Goal: Transaction & Acquisition: Purchase product/service

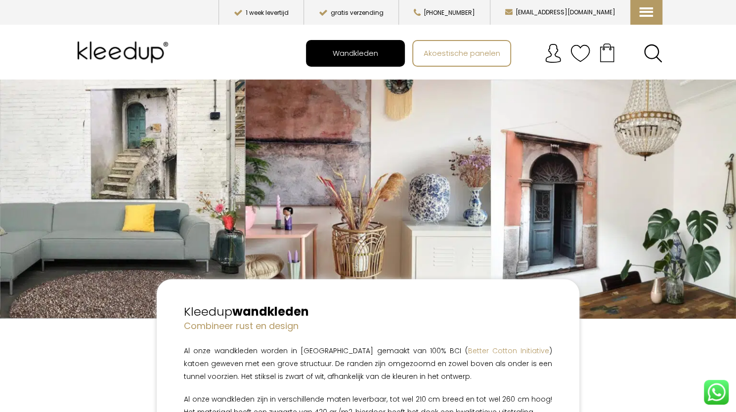
click at [359, 47] on span "Wandkleden" at bounding box center [355, 53] width 56 height 19
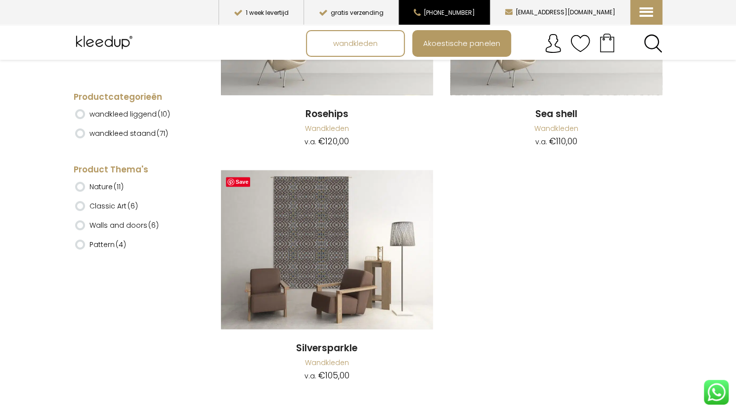
scroll to position [9495, 0]
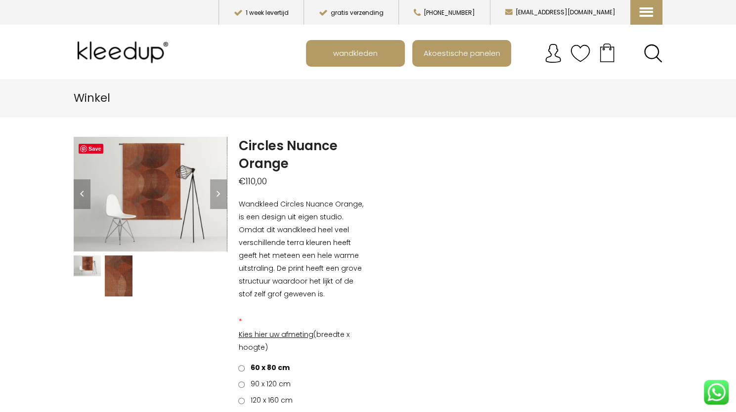
click at [110, 270] on img at bounding box center [119, 276] width 28 height 41
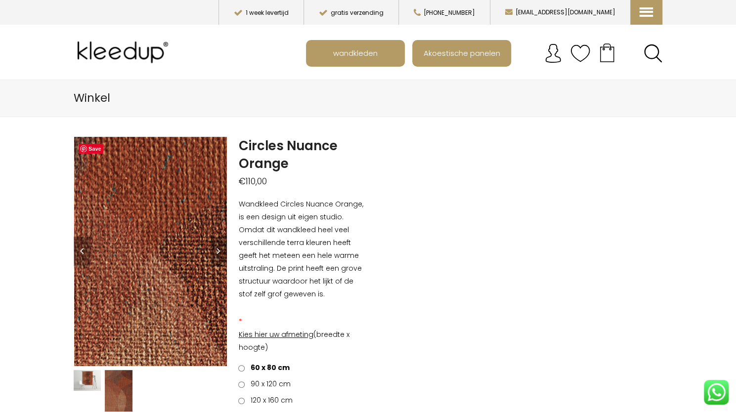
click at [172, 240] on img at bounding box center [103, 278] width 495 height 742
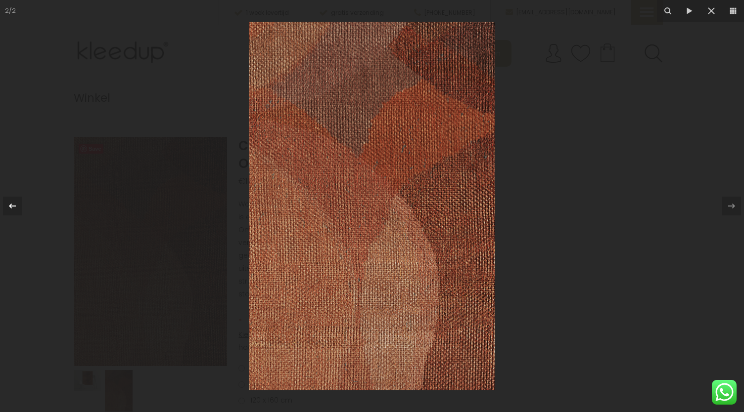
click at [16, 203] on icon at bounding box center [12, 206] width 12 height 12
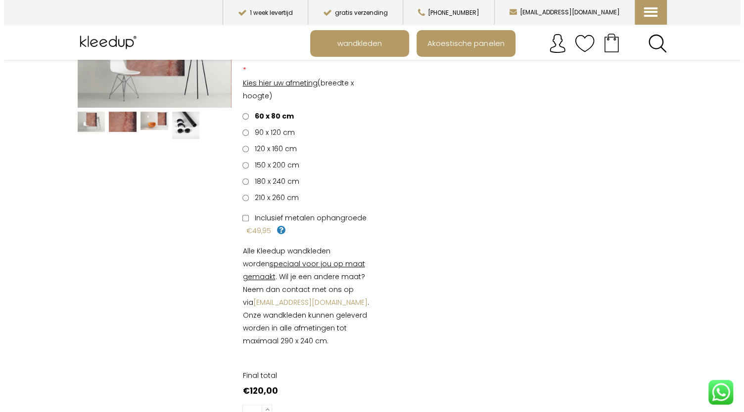
scroll to position [148, 0]
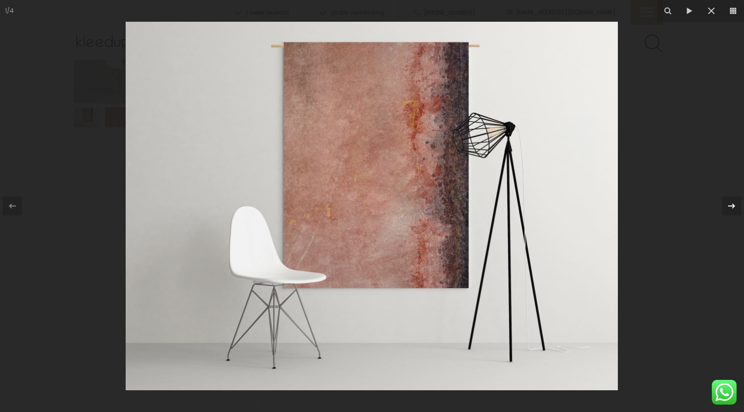
click at [733, 203] on icon at bounding box center [732, 206] width 12 height 12
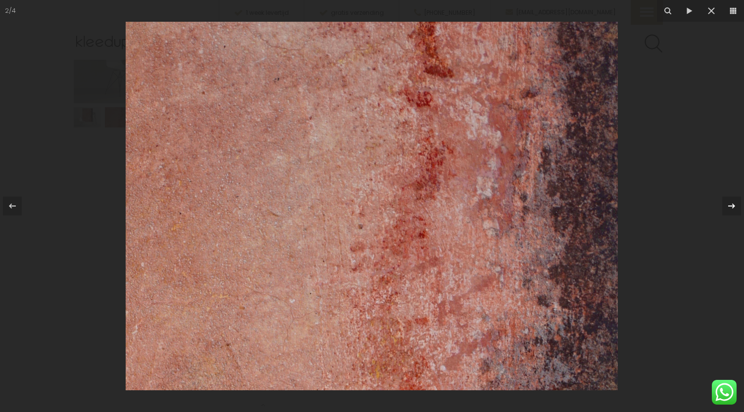
click at [733, 203] on icon at bounding box center [732, 206] width 12 height 12
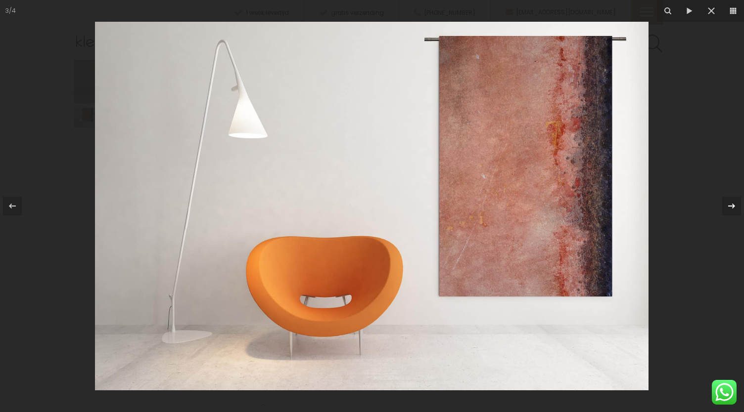
click at [733, 203] on div "3 / 4" at bounding box center [372, 206] width 744 height 412
click at [727, 205] on icon at bounding box center [732, 206] width 12 height 12
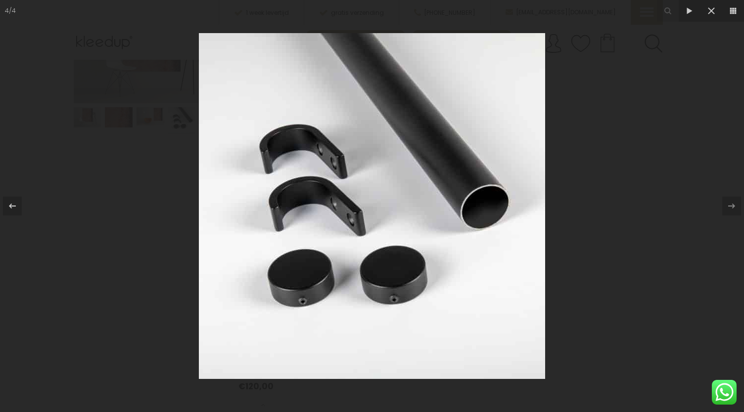
click at [672, 206] on div "4 / 4" at bounding box center [372, 206] width 744 height 412
click at [15, 207] on icon at bounding box center [12, 206] width 12 height 12
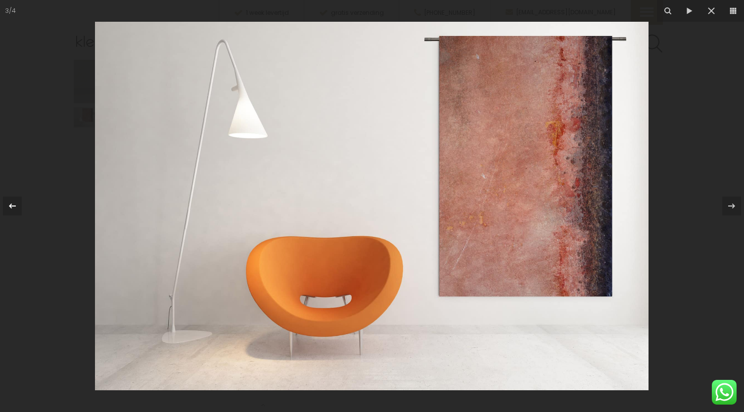
click at [14, 206] on icon at bounding box center [12, 206] width 7 height 5
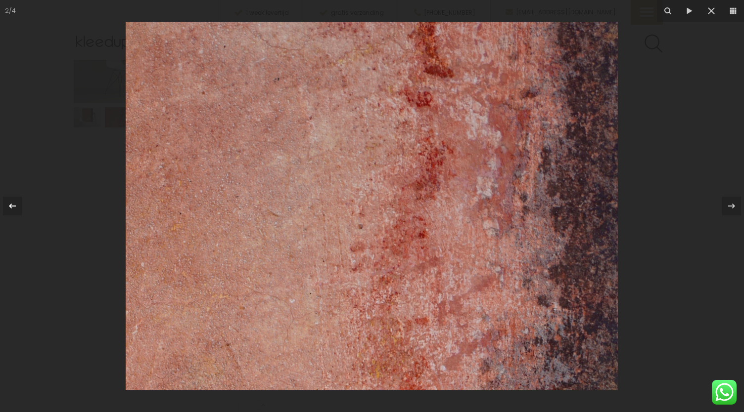
click at [14, 206] on icon at bounding box center [12, 206] width 7 height 5
